Goal: Leave review/rating: Share an evaluation or opinion about a product, service, or content

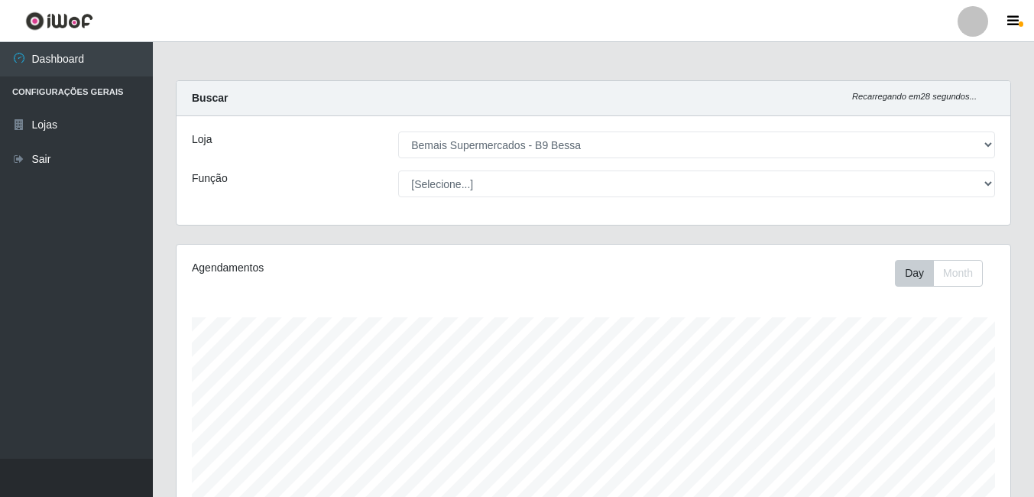
select select "410"
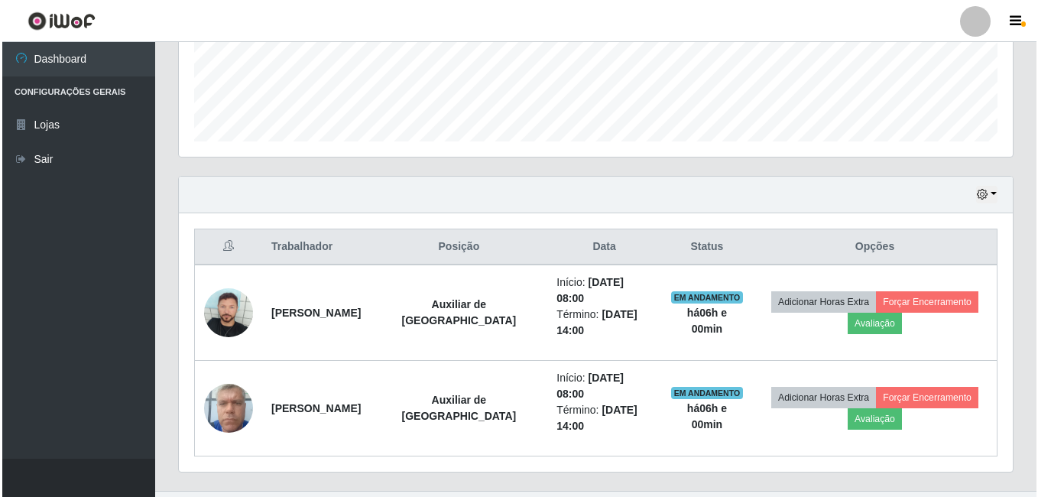
scroll to position [317, 834]
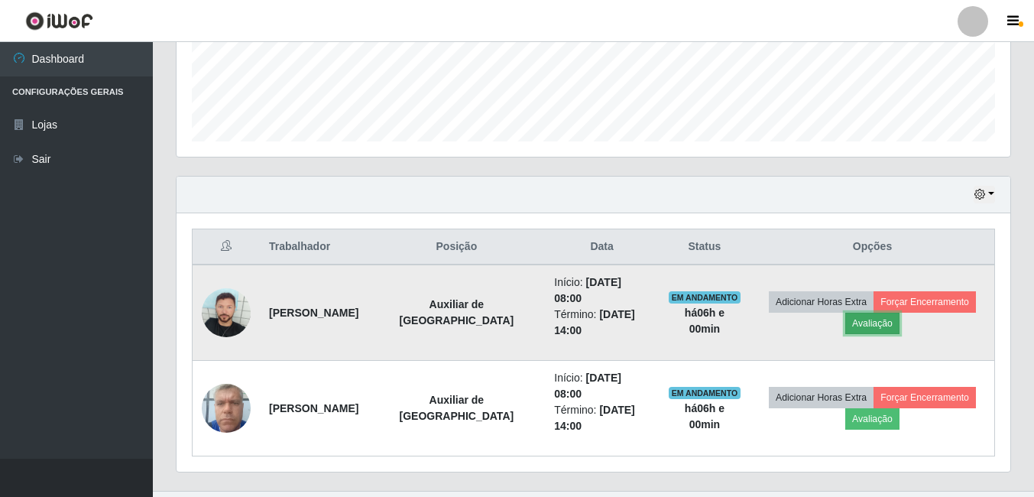
click at [873, 318] on button "Avaliação" at bounding box center [872, 323] width 54 height 21
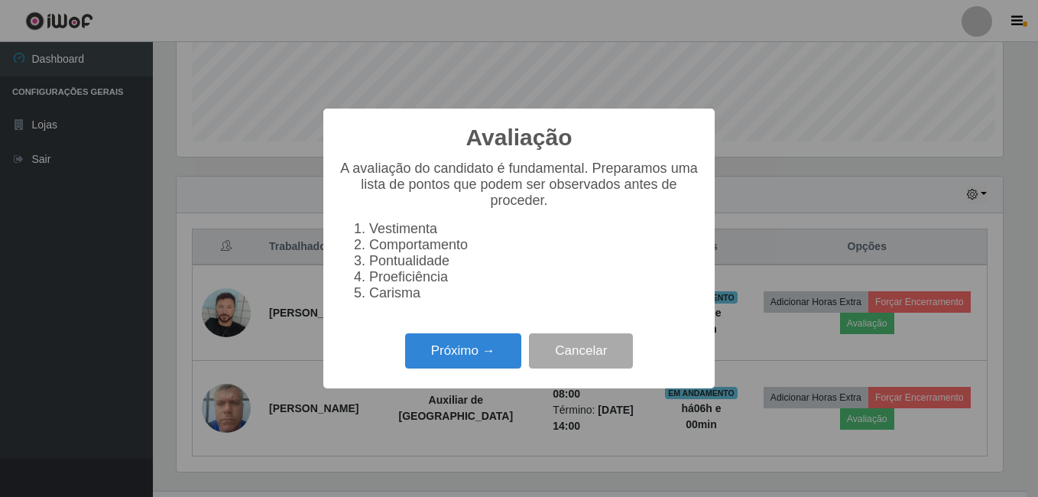
scroll to position [317, 826]
click at [486, 368] on button "Próximo →" at bounding box center [463, 351] width 116 height 36
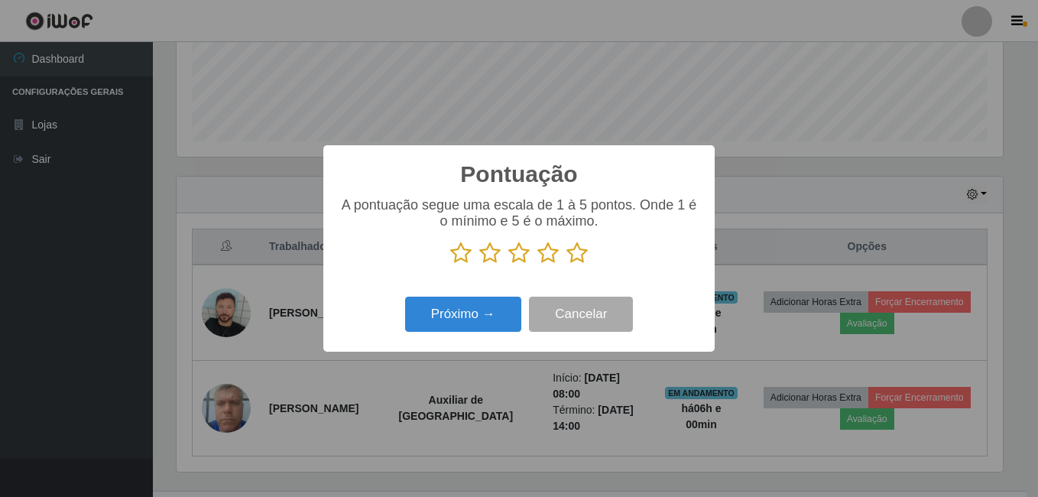
scroll to position [763972, 763463]
click at [575, 258] on icon at bounding box center [576, 253] width 21 height 23
click at [566, 264] on input "radio" at bounding box center [566, 264] width 0 height 0
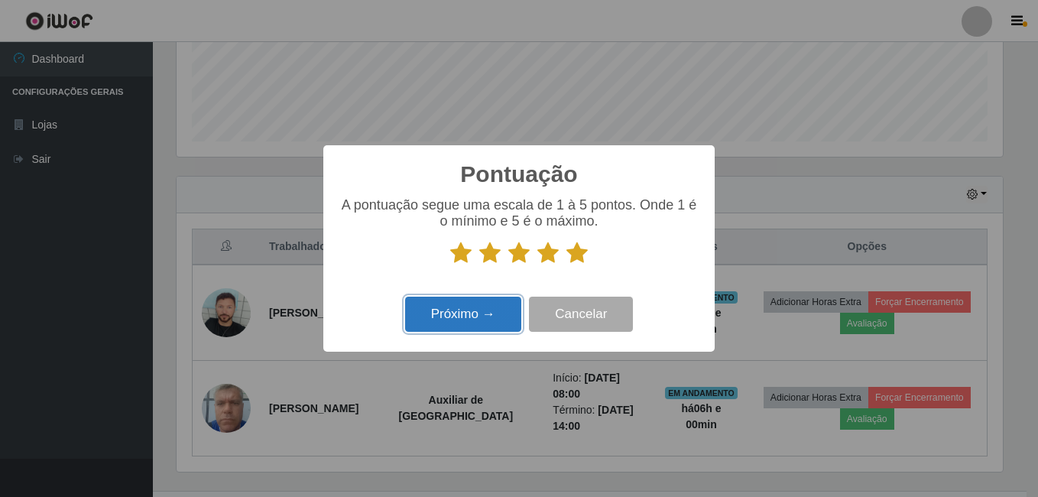
click at [485, 324] on button "Próximo →" at bounding box center [463, 315] width 116 height 36
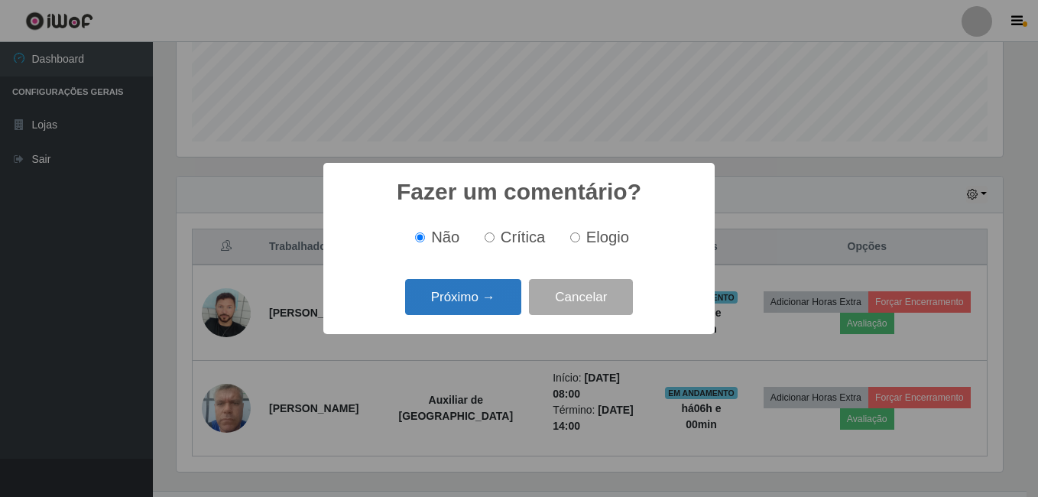
click at [474, 291] on button "Próximo →" at bounding box center [463, 297] width 116 height 36
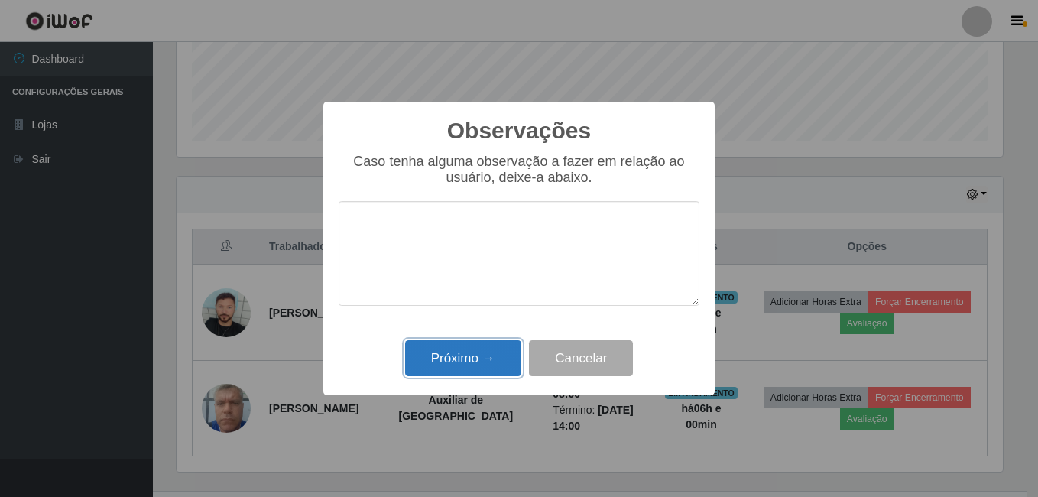
click at [471, 358] on button "Próximo →" at bounding box center [463, 358] width 116 height 36
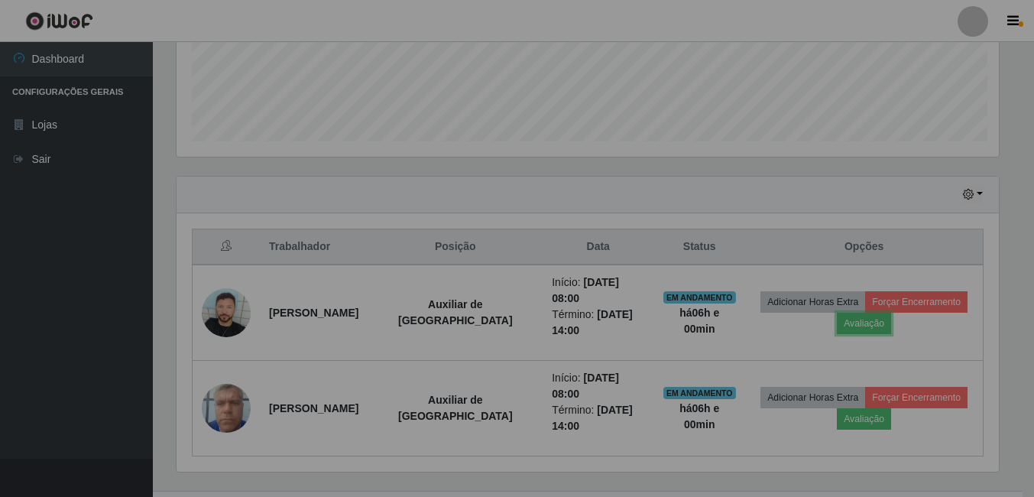
scroll to position [317, 834]
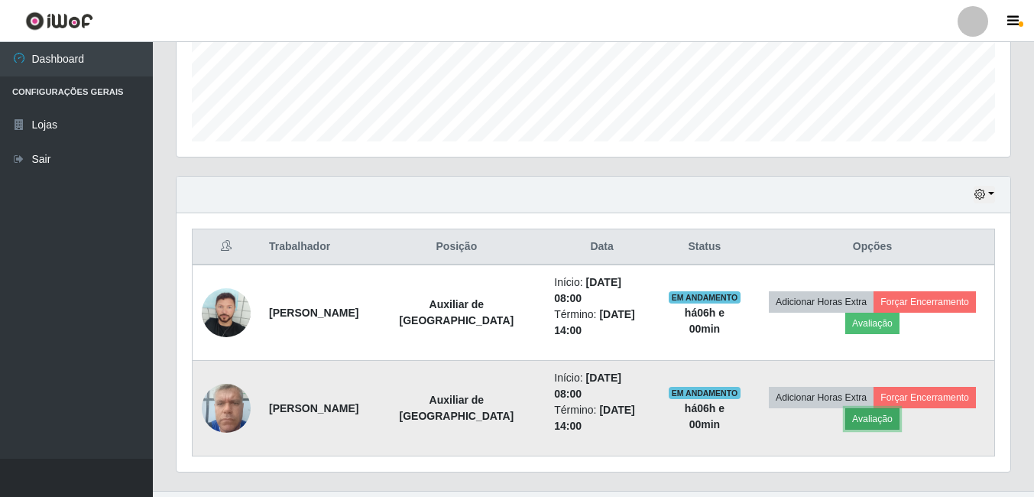
click at [869, 408] on button "Avaliação" at bounding box center [872, 418] width 54 height 21
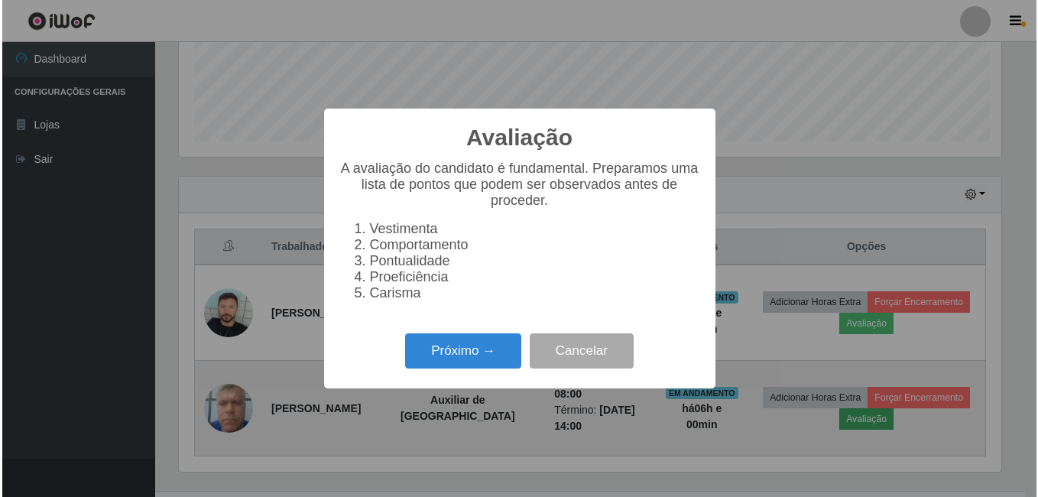
scroll to position [317, 826]
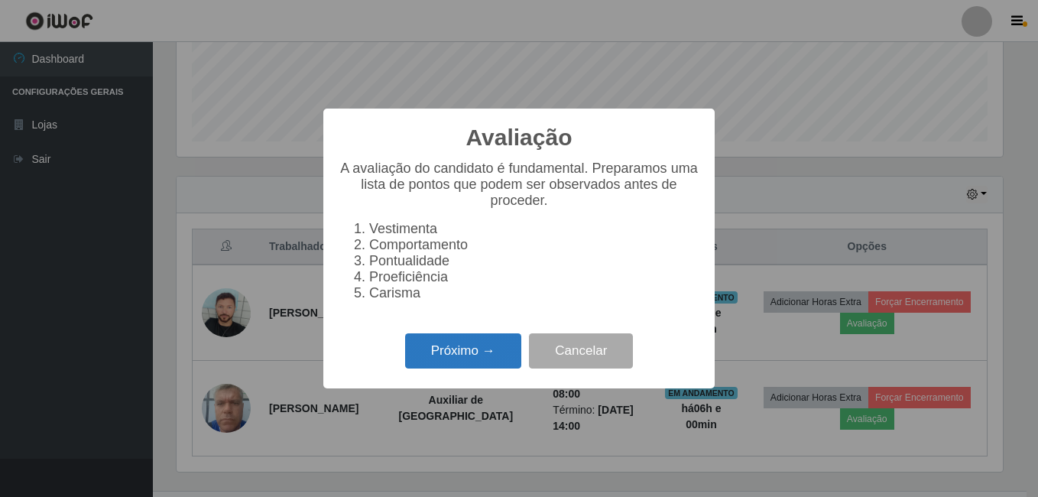
click at [469, 365] on button "Próximo →" at bounding box center [463, 351] width 116 height 36
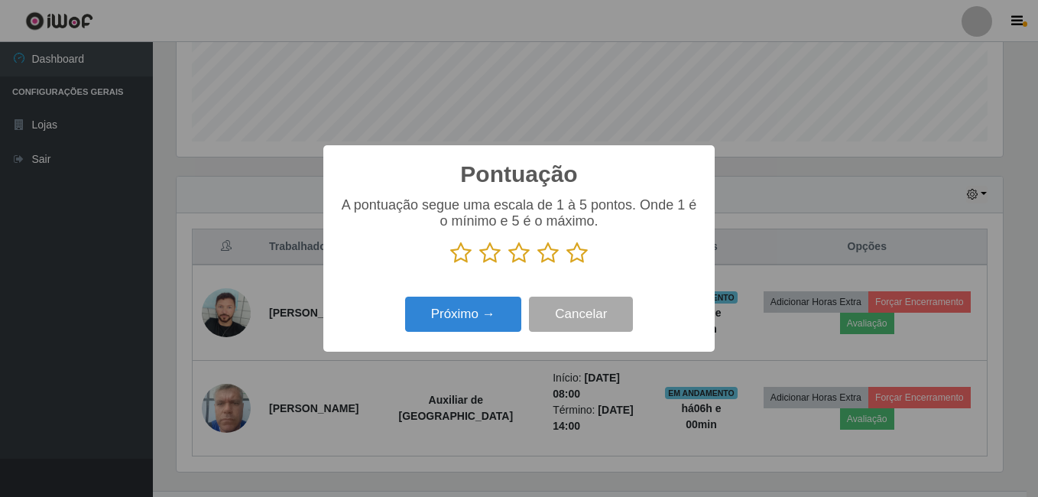
drag, startPoint x: 584, startPoint y: 259, endPoint x: 578, endPoint y: 266, distance: 9.2
click at [582, 262] on icon at bounding box center [576, 253] width 21 height 23
click at [566, 264] on input "radio" at bounding box center [566, 264] width 0 height 0
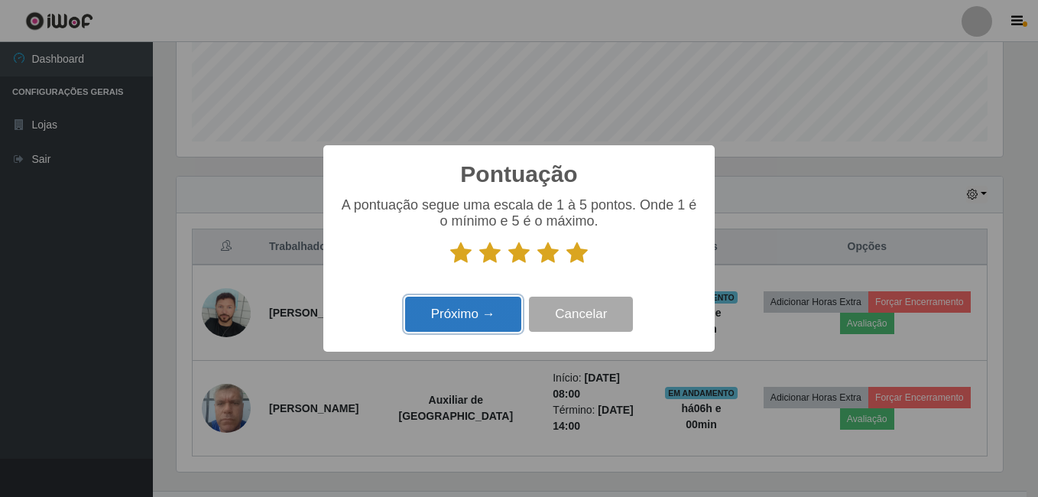
click at [479, 306] on button "Próximo →" at bounding box center [463, 315] width 116 height 36
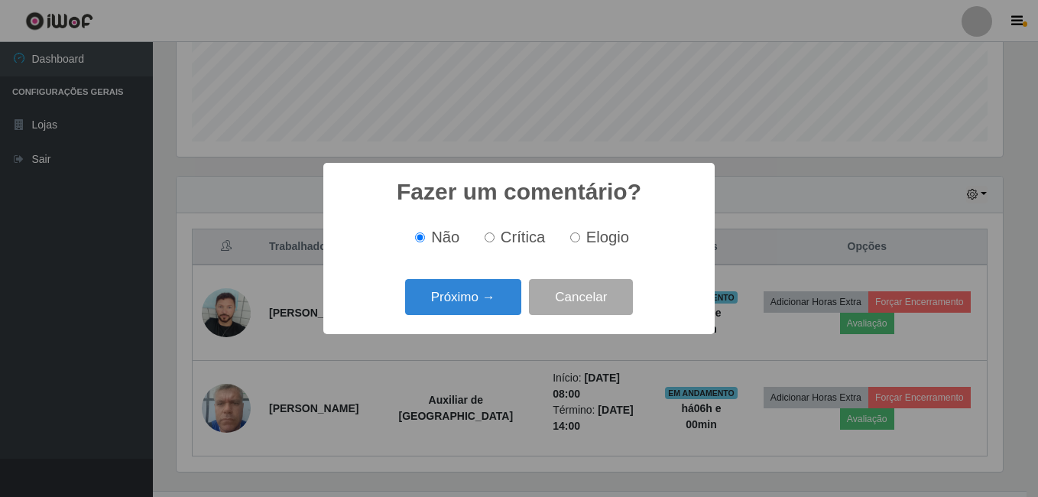
click at [506, 319] on div "Próximo → Cancelar" at bounding box center [519, 297] width 361 height 44
click at [478, 312] on button "Próximo →" at bounding box center [463, 297] width 116 height 36
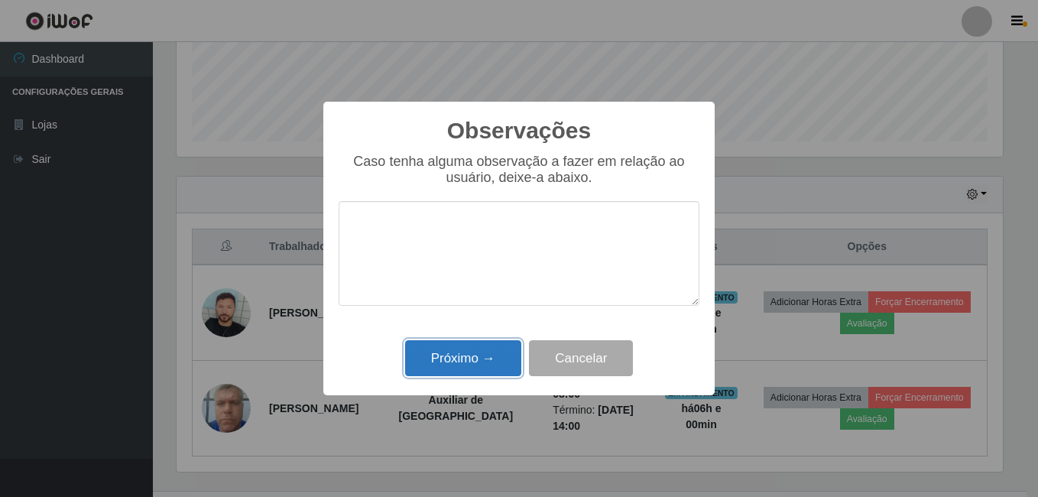
click at [488, 349] on button "Próximo →" at bounding box center [463, 358] width 116 height 36
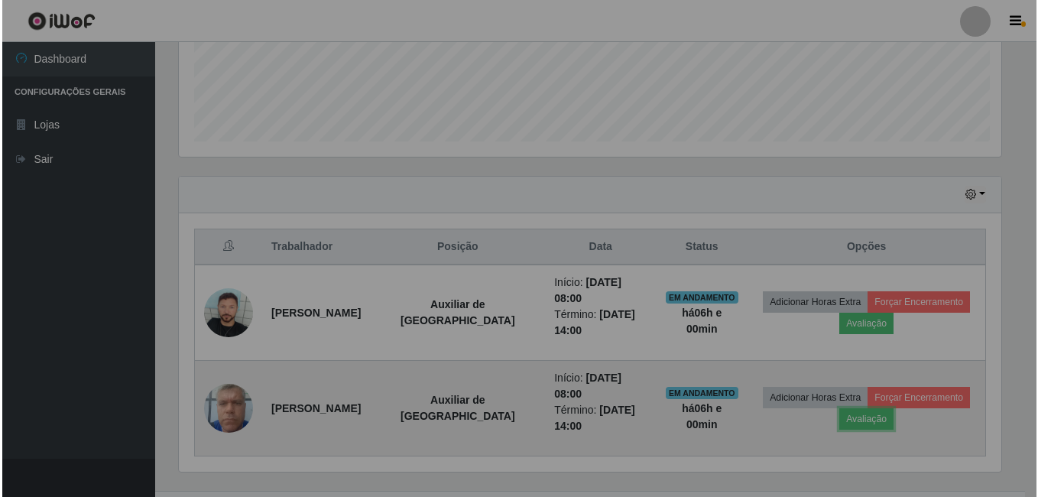
scroll to position [317, 834]
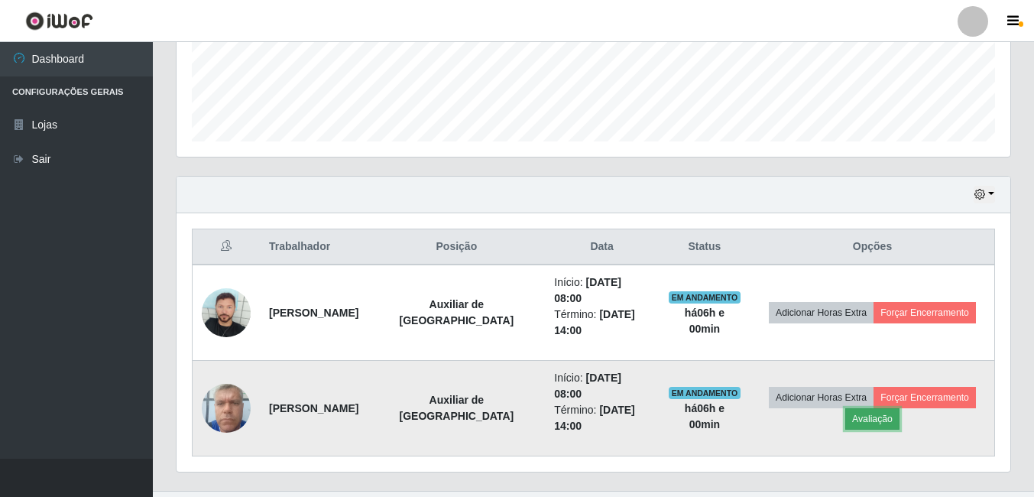
click at [873, 408] on button "Avaliação" at bounding box center [872, 418] width 54 height 21
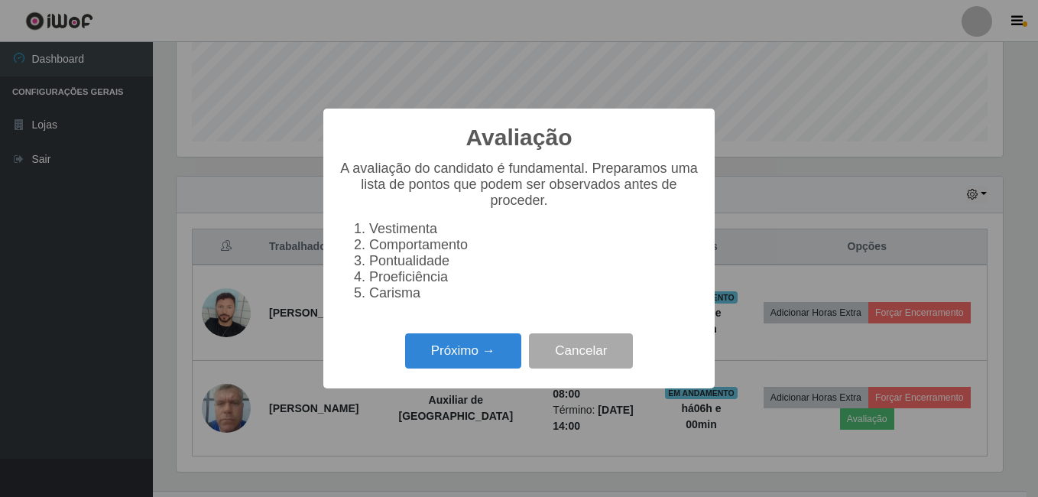
scroll to position [317, 826]
click at [482, 369] on button "Próximo →" at bounding box center [463, 351] width 116 height 36
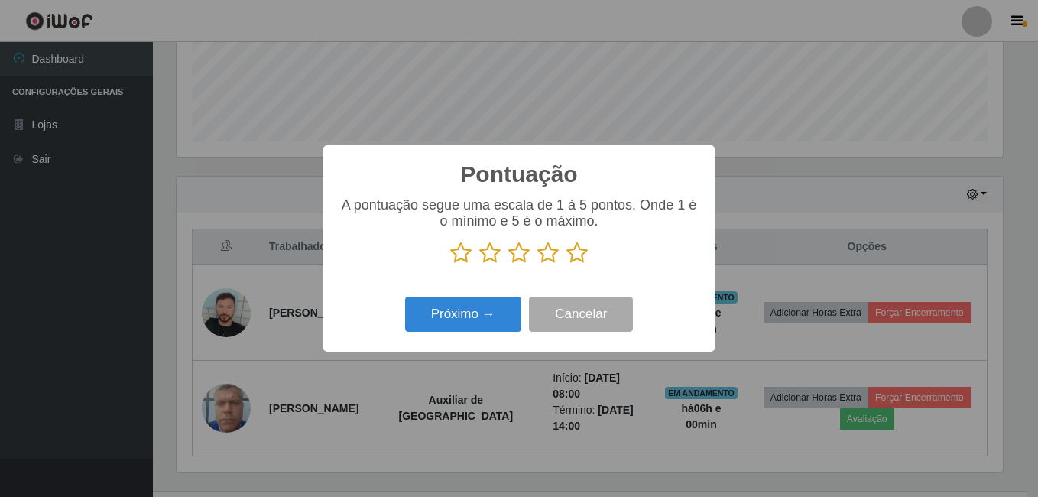
click at [571, 258] on icon at bounding box center [576, 253] width 21 height 23
click at [566, 264] on input "radio" at bounding box center [566, 264] width 0 height 0
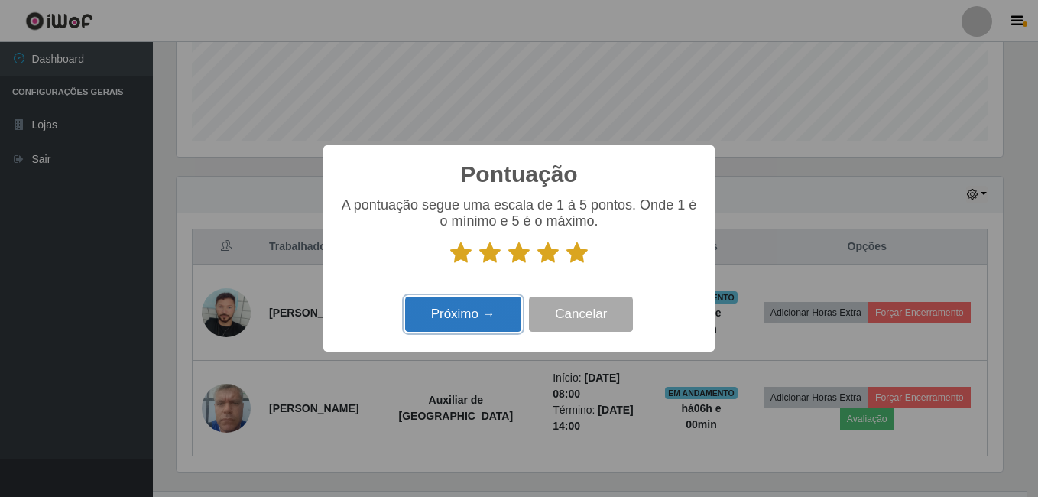
click at [502, 314] on button "Próximo →" at bounding box center [463, 315] width 116 height 36
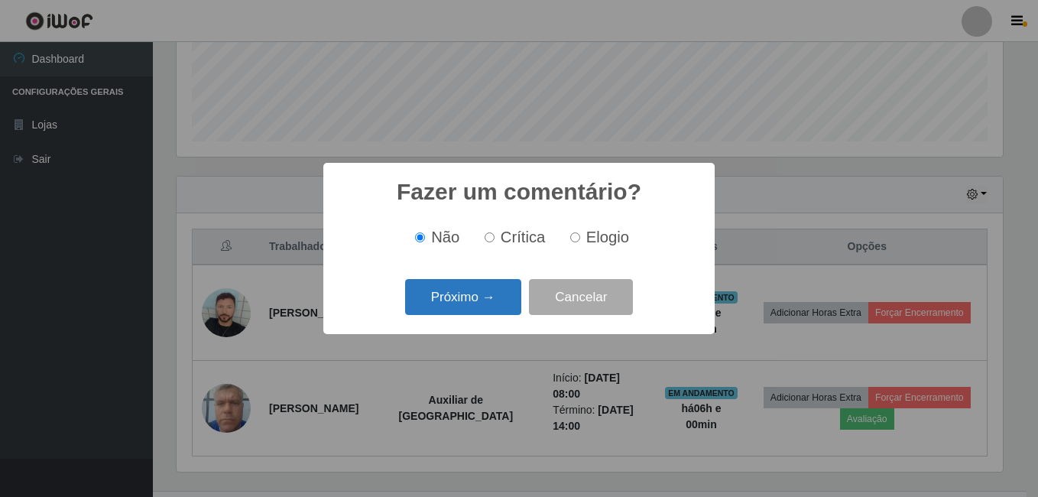
click at [485, 303] on button "Próximo →" at bounding box center [463, 297] width 116 height 36
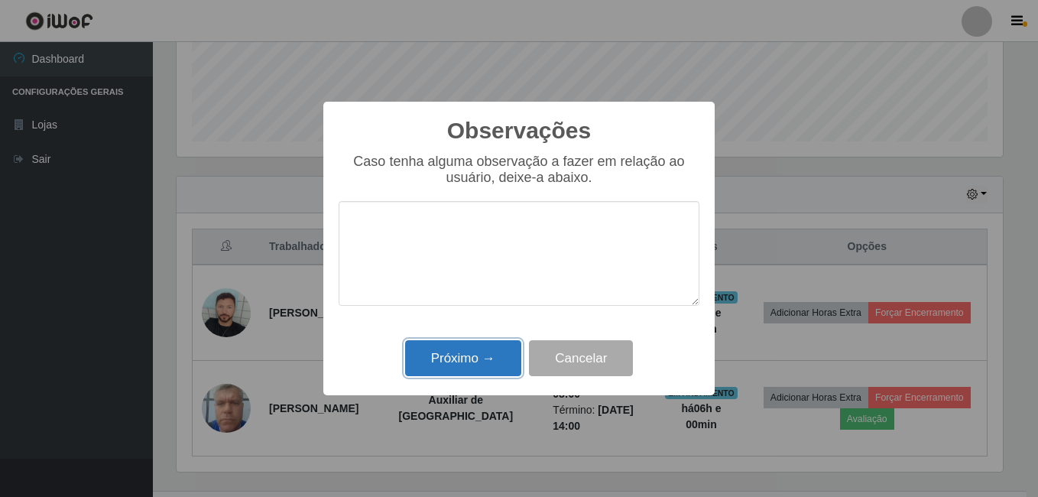
click at [478, 362] on button "Próximo →" at bounding box center [463, 358] width 116 height 36
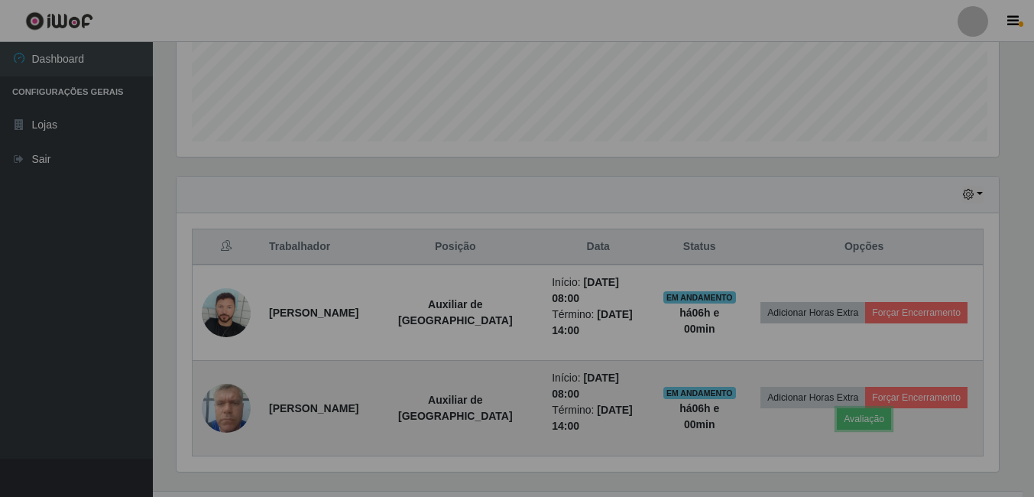
scroll to position [317, 834]
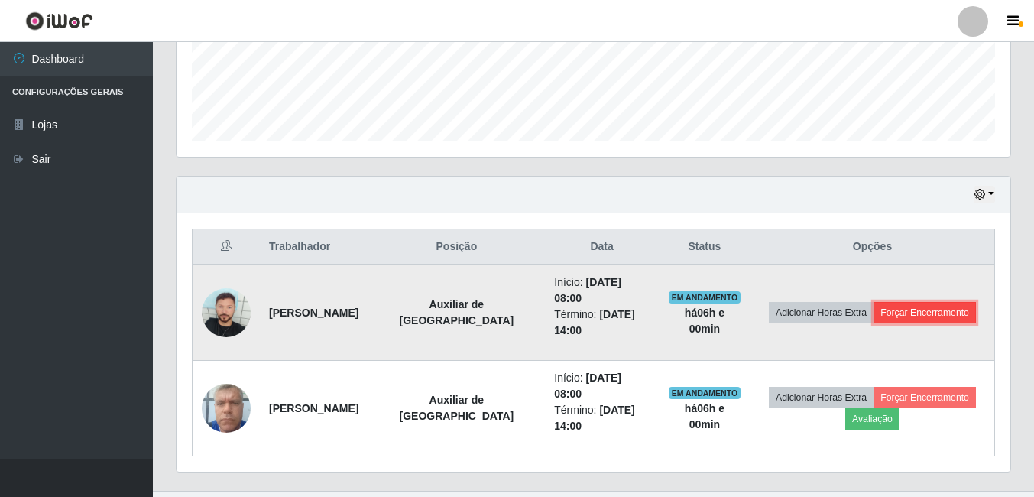
click at [903, 306] on button "Forçar Encerramento" at bounding box center [925, 312] width 102 height 21
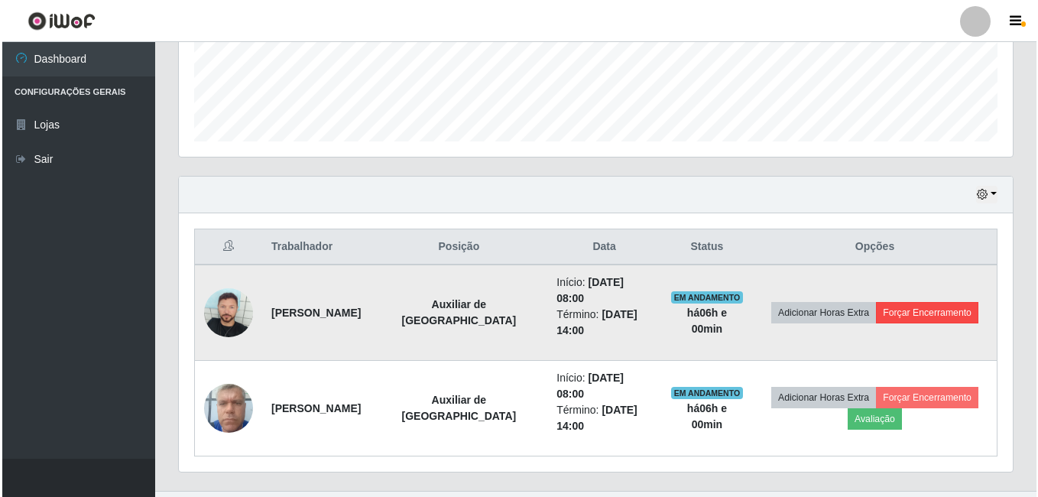
scroll to position [317, 826]
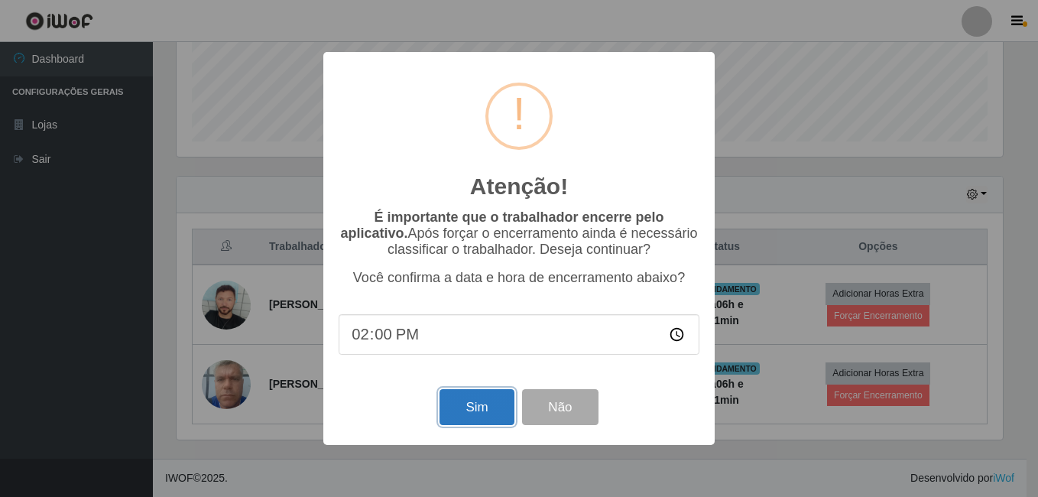
click at [490, 397] on button "Sim" at bounding box center [476, 407] width 74 height 36
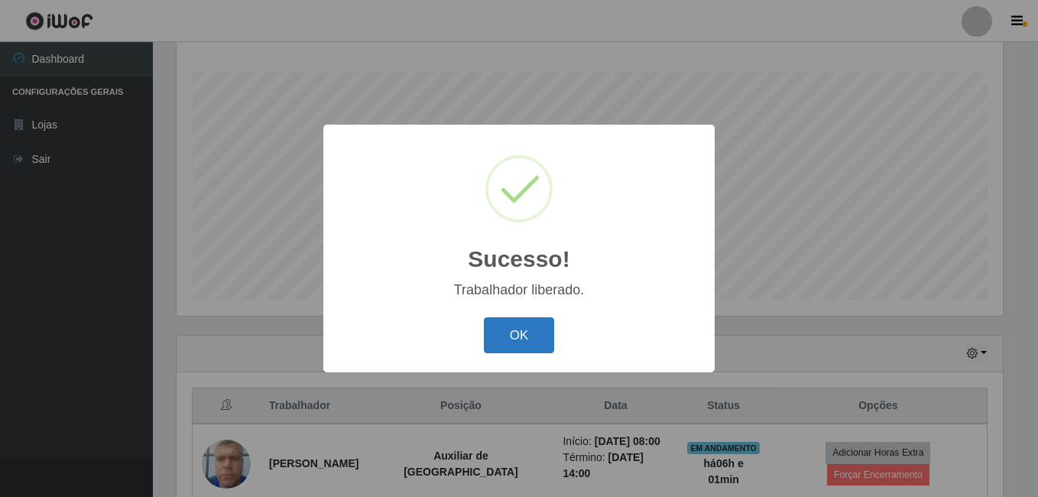
click at [522, 341] on button "OK" at bounding box center [519, 335] width 71 height 36
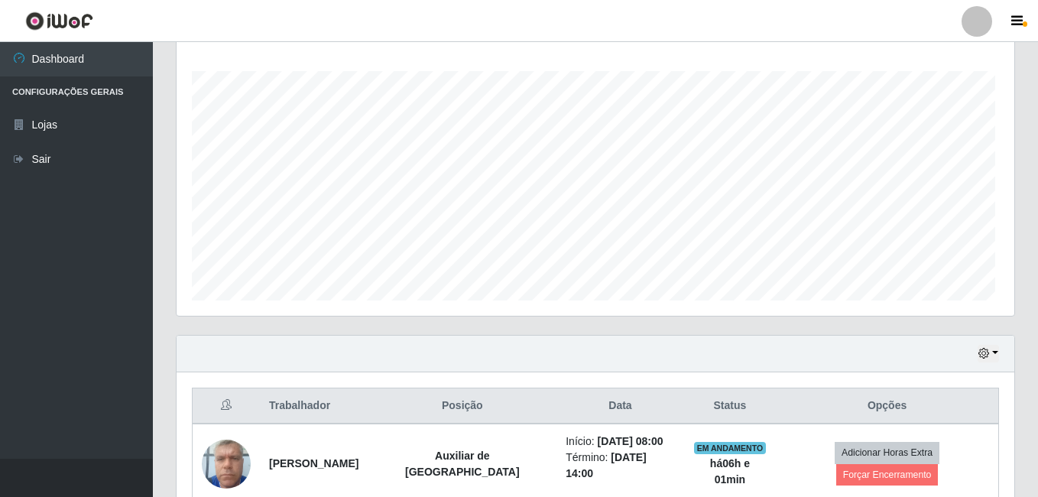
scroll to position [0, 0]
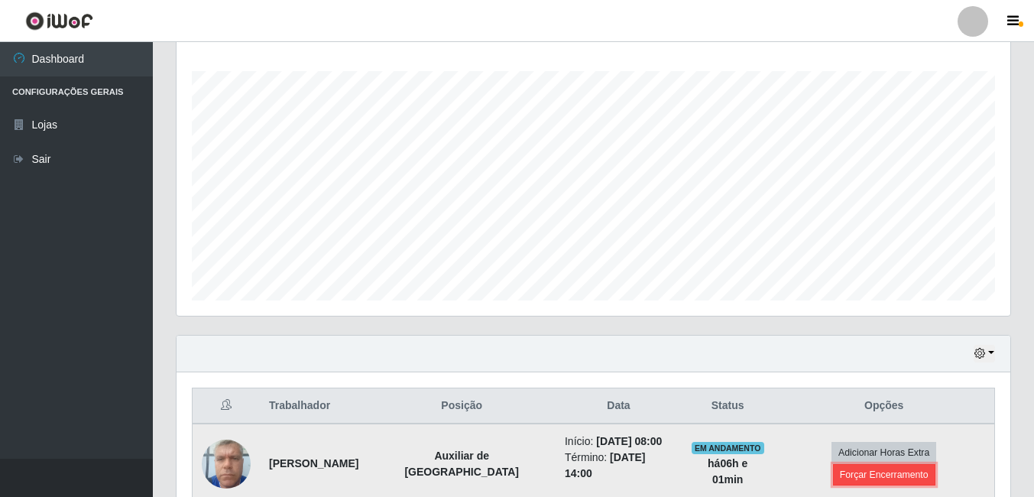
click at [928, 464] on button "Forçar Encerramento" at bounding box center [884, 474] width 102 height 21
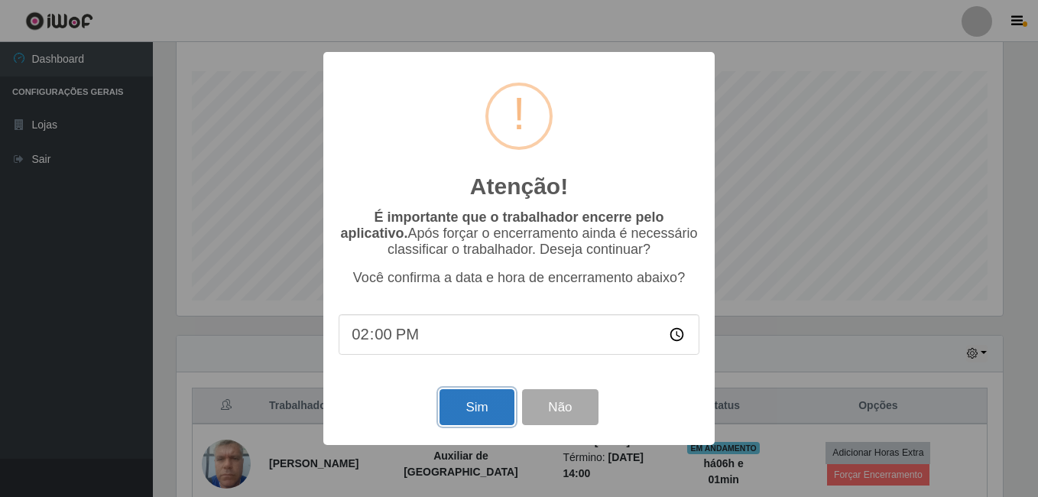
drag, startPoint x: 462, startPoint y: 420, endPoint x: 491, endPoint y: 414, distance: 30.3
click at [474, 417] on button "Sim" at bounding box center [476, 407] width 74 height 36
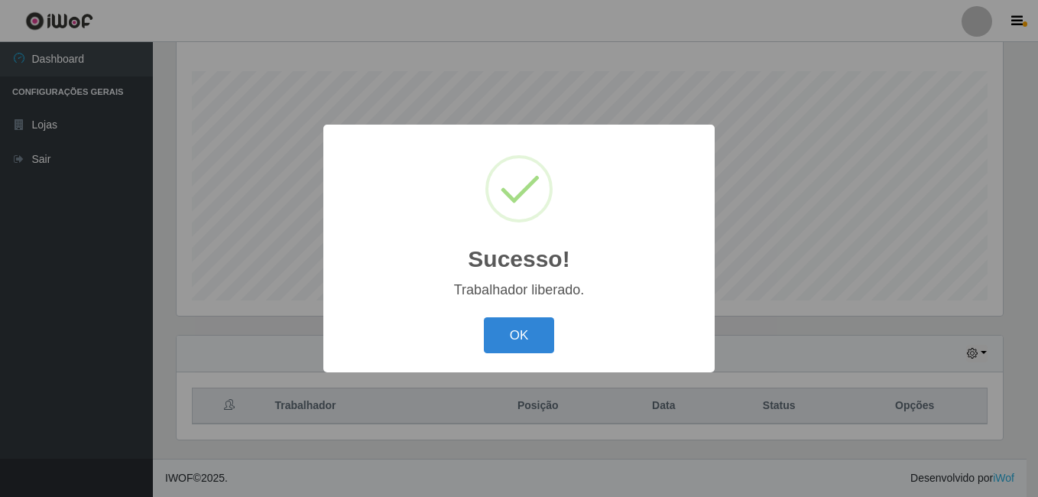
click at [517, 313] on div "Sucesso! × Trabalhador liberado. OK Cancel" at bounding box center [518, 249] width 391 height 248
click at [515, 344] on button "OK" at bounding box center [519, 335] width 71 height 36
